Goal: Transaction & Acquisition: Purchase product/service

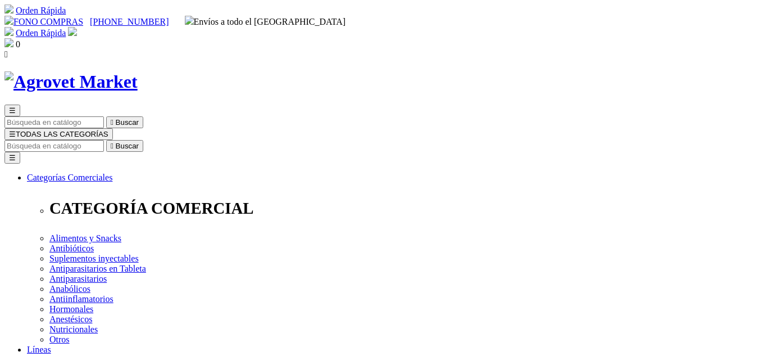
click at [104, 140] on input "Buscar" at bounding box center [53, 146] width 99 height 12
type input "triverfe"
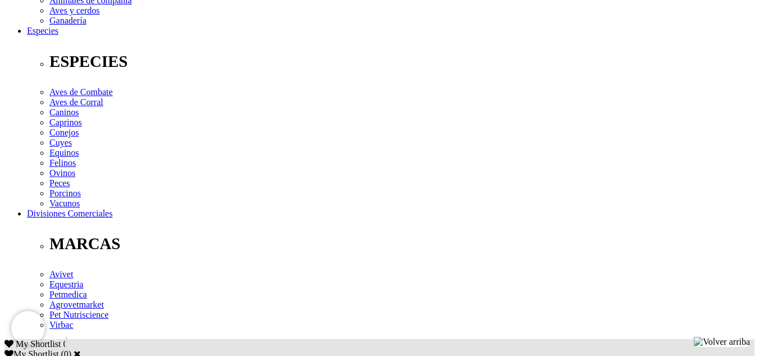
scroll to position [411, 0]
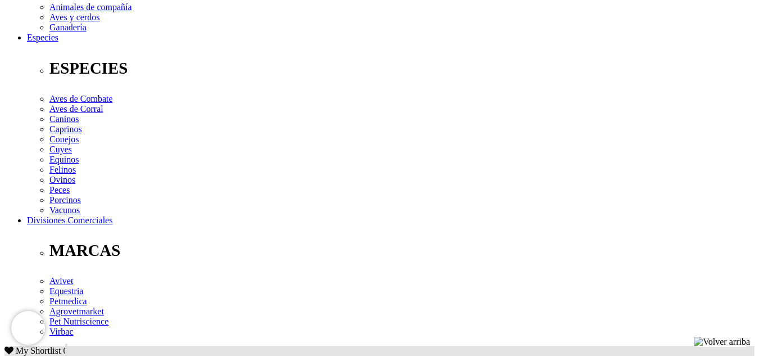
scroll to position [402, 0]
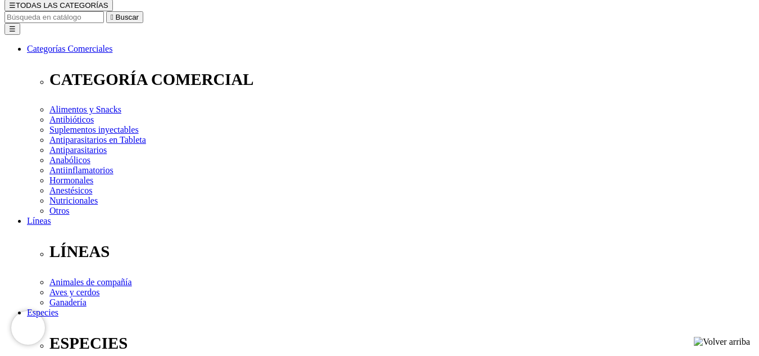
scroll to position [127, 0]
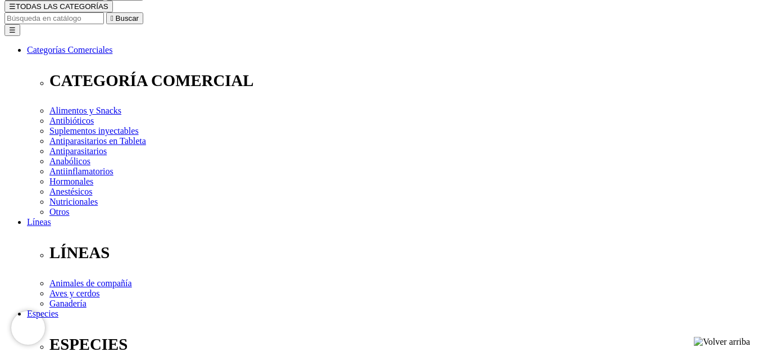
select select "414"
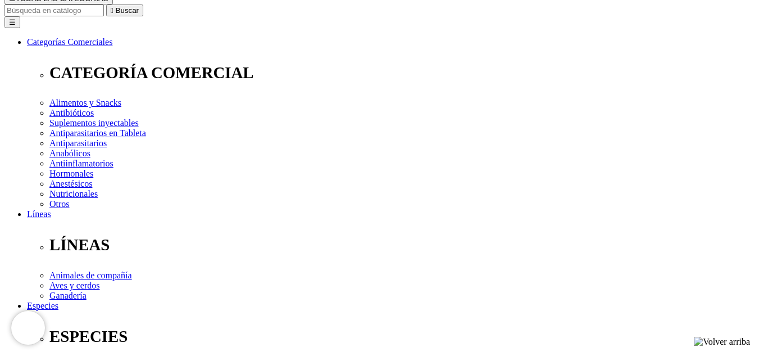
scroll to position [136, 0]
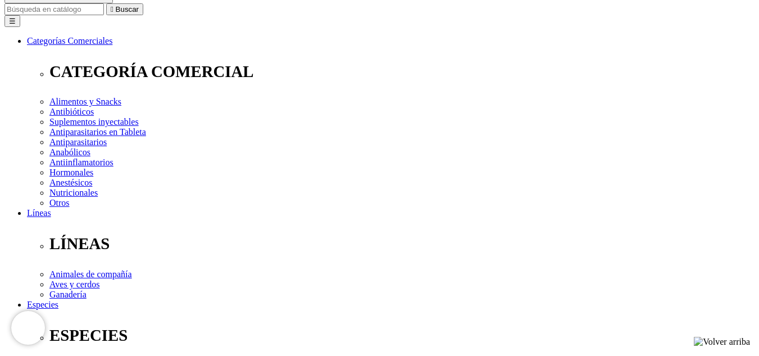
select select "5"
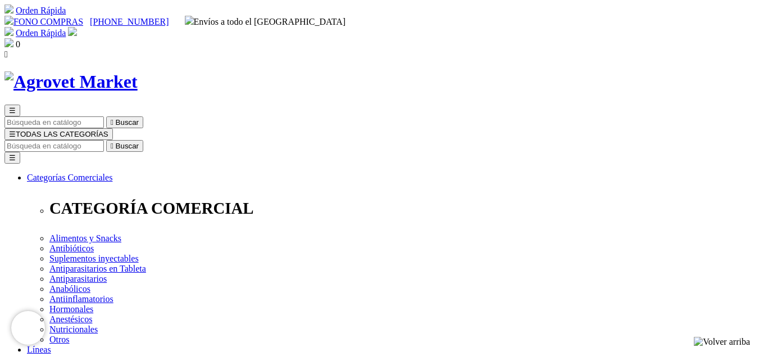
select select "5"
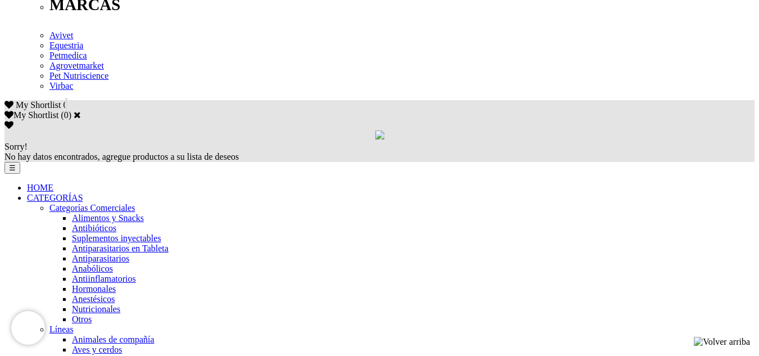
scroll to position [649, 0]
